Goal: Navigation & Orientation: Find specific page/section

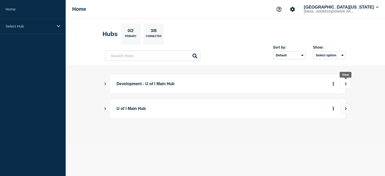
click at [345, 84] on icon "View" at bounding box center [345, 83] width 3 height 3
